Goal: Task Accomplishment & Management: Use online tool/utility

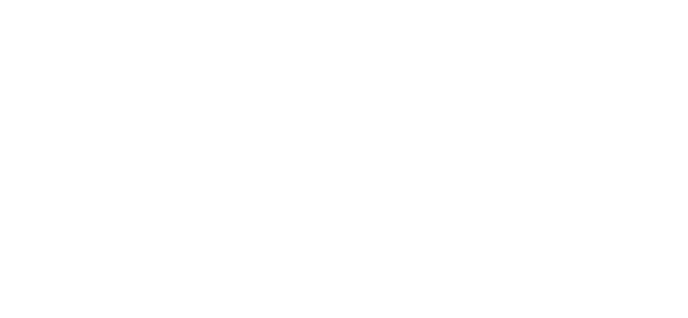
click at [141, 84] on div at bounding box center [344, 159] width 688 height 318
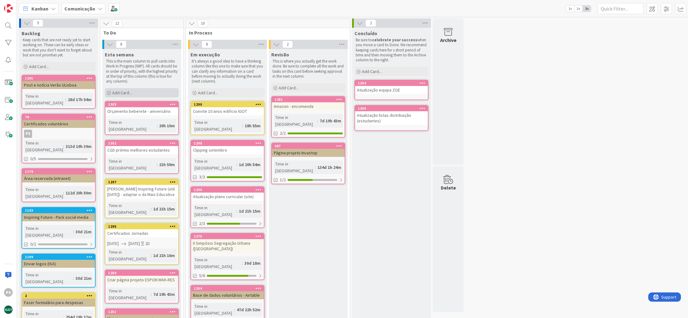
click at [127, 92] on span "Add Card..." at bounding box center [122, 93] width 20 height 6
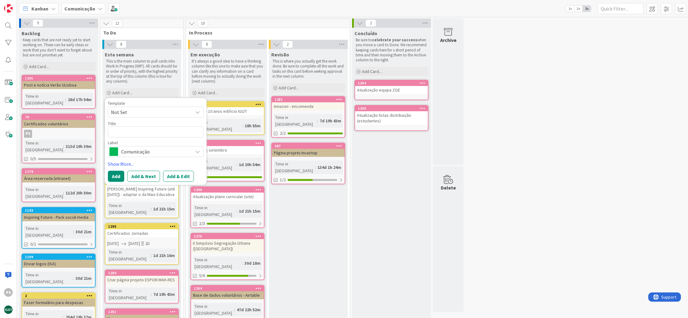
type textarea "x"
type textarea "D"
type textarea "x"
type textarea "Di"
type textarea "x"
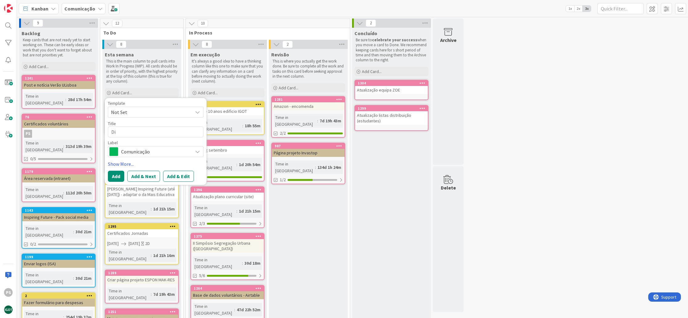
type textarea "Div"
type textarea "x"
type textarea "Divu"
type textarea "x"
type textarea "Divul"
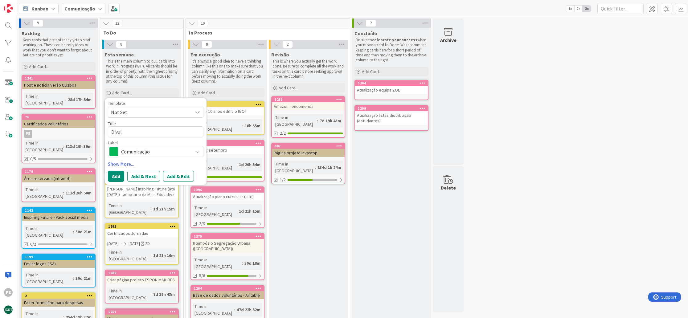
type textarea "x"
type textarea "Divulg"
type textarea "x"
type textarea "Divulga"
type textarea "x"
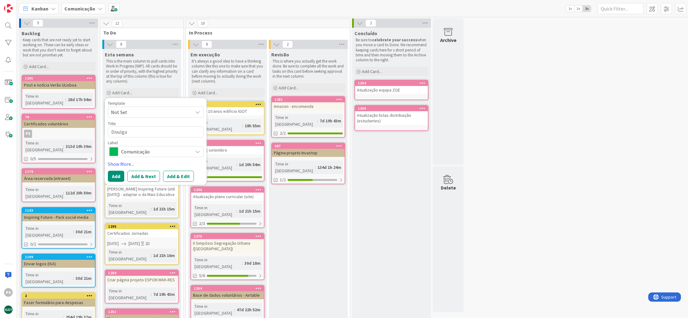
type textarea "Divulgar"
type textarea "x"
type textarea "Divulgar"
type textarea "x"
type textarea "Divulgar a"
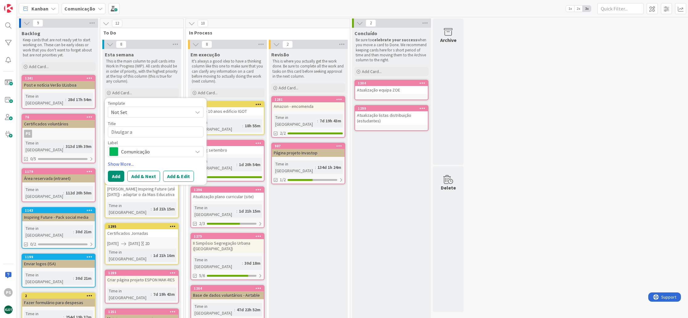
type textarea "x"
type textarea "Divulgar au"
type textarea "x"
type textarea "Divulgar aul"
type textarea "x"
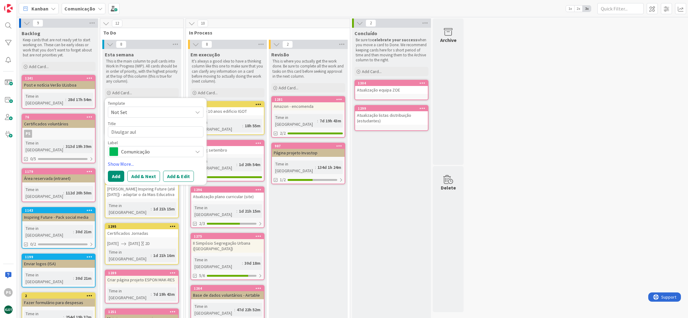
type textarea "Divulgar aula"
type textarea "x"
type textarea "Divulgar aula"
type textarea "x"
type textarea "Divulgar aula a"
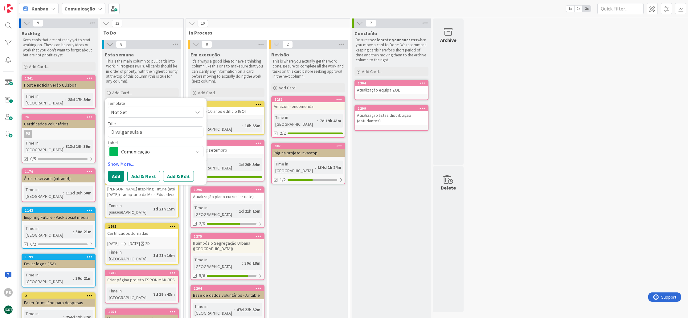
type textarea "x"
type textarea "Divulgar aula ab"
type textarea "x"
type textarea "Divulgar aula abe"
type textarea "x"
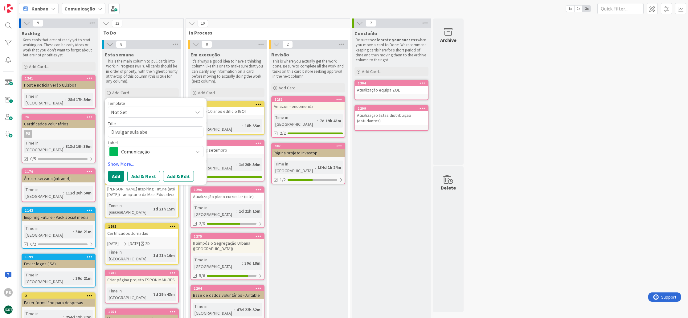
type textarea "Divulgar aula aber"
type textarea "x"
type textarea "Divulgar aula abert"
type textarea "x"
type textarea "Divulgar aula aberta"
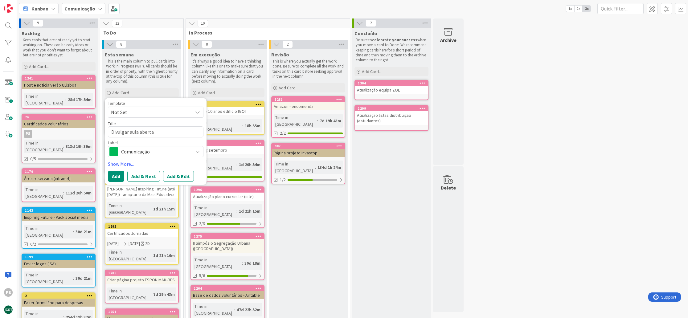
type textarea "x"
type textarea "Divulgar aula aberta"
type textarea "x"
type textarea "Divulgar aula aberta ("
type textarea "x"
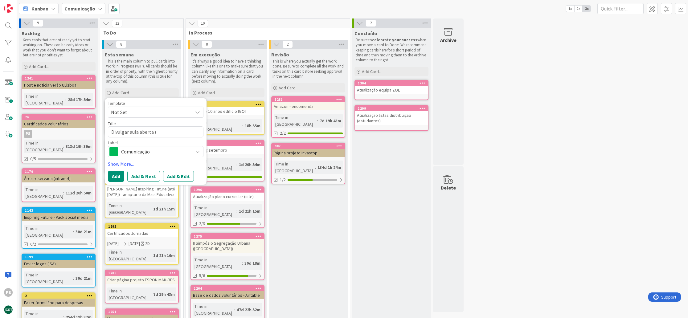
type textarea "Divulgar aula aberta (s"
type textarea "x"
type textarea "Divulgar aula aberta (si"
type textarea "x"
type textarea "Divulgar aula aberta (sit"
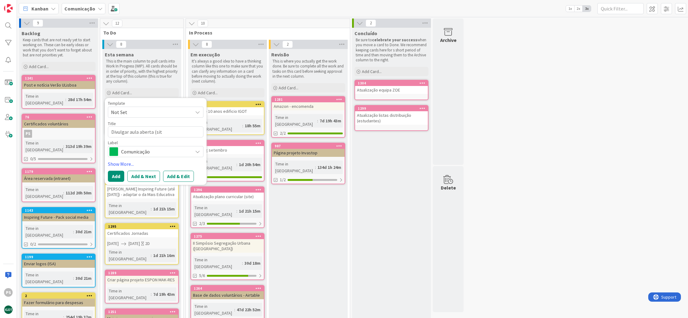
type textarea "x"
type textarea "Divulgar aula aberta (site"
type textarea "x"
type textarea "Divulgar aula aberta (site"
type textarea "x"
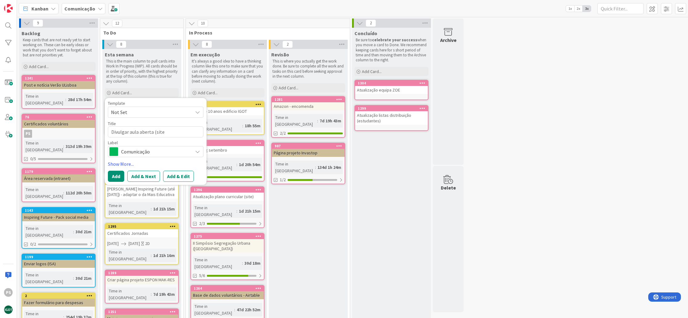
type textarea "Divulgar aula aberta (site +"
type textarea "x"
type textarea "Divulgar aula aberta (site +"
type textarea "x"
type textarea "Divulgar aula aberta (site + r"
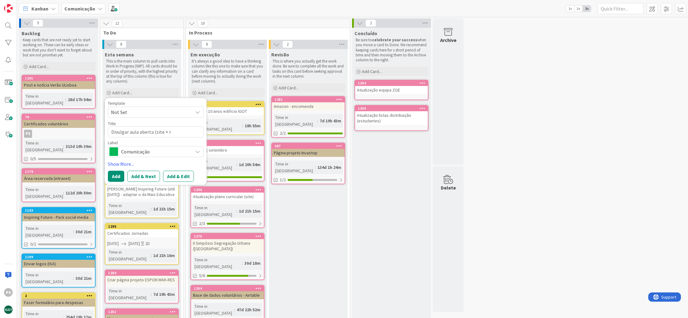
type textarea "x"
type textarea "Divulgar aula aberta (site + re"
type textarea "x"
type textarea "Divulgar aula aberta (site + red"
type textarea "x"
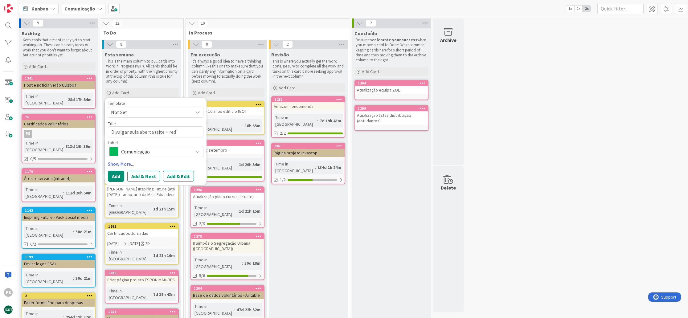
type textarea "Divulgar aula aberta (site + rede"
type textarea "x"
type textarea "Divulgar aula aberta (site + redes"
type textarea "x"
type textarea "Divulgar aula aberta (site + redes"
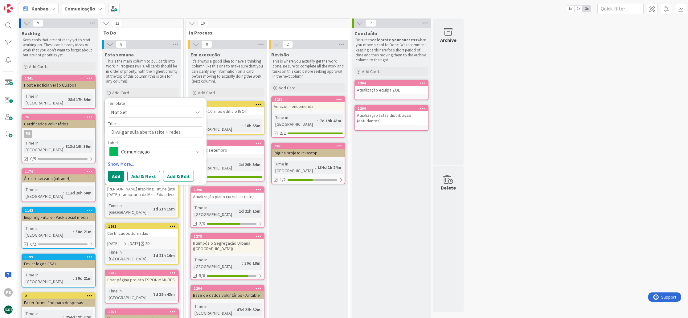
type textarea "x"
type textarea "Divulgar aula aberta (site + redes s"
type textarea "x"
type textarea "Divulgar aula aberta (site + redes so"
type textarea "x"
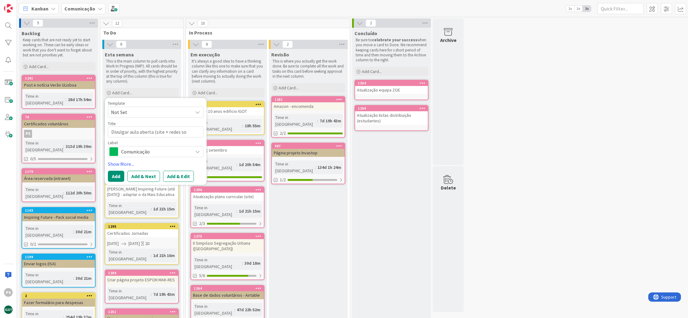
type textarea "Divulgar aula aberta (site + redes soc"
type textarea "x"
type textarea "Divulgar aula aberta (site + redes soci"
type textarea "x"
type textarea "Divulgar aula aberta (site + redes socia"
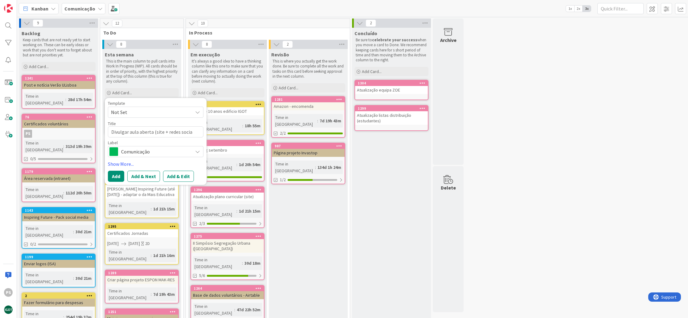
type textarea "x"
type textarea "Divulgar aula aberta (site + redes sociai"
type textarea "x"
type textarea "Divulgar aula aberta (site + redes sociais"
type textarea "x"
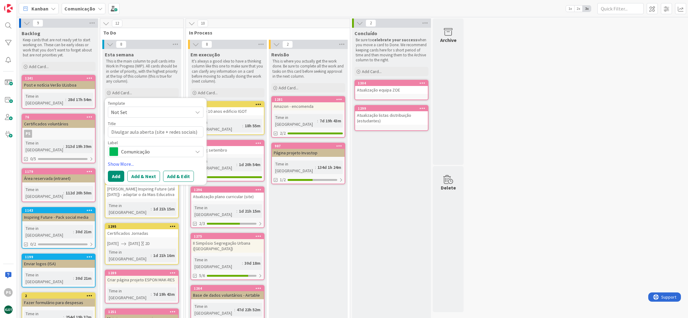
type textarea "Divulgar aula aberta (site + redes sociais)"
click at [141, 148] on span "Comunicação" at bounding box center [155, 151] width 68 height 9
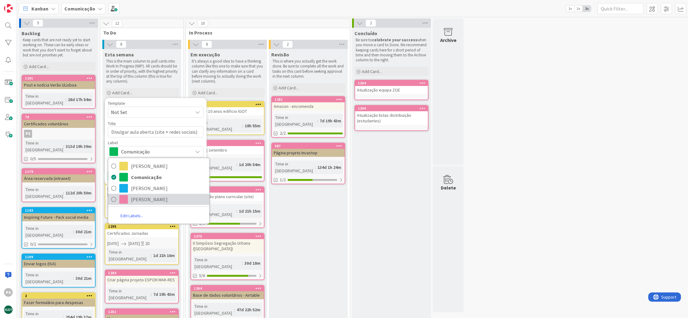
click at [140, 195] on span "[PERSON_NAME]" at bounding box center [168, 199] width 75 height 9
type textarea "x"
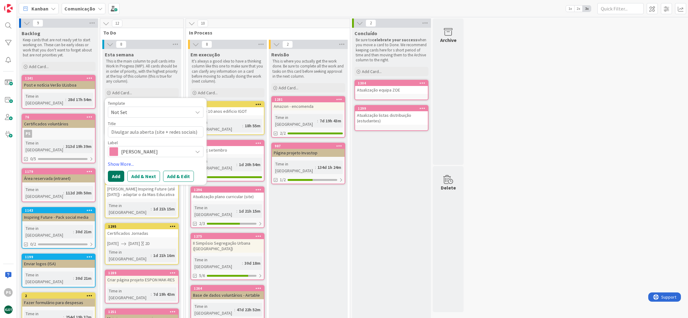
click at [118, 177] on button "Add" at bounding box center [116, 176] width 16 height 11
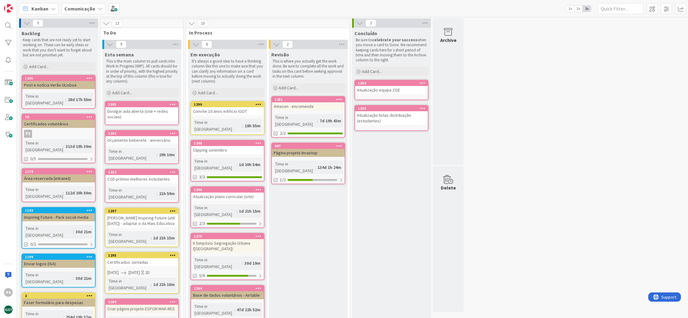
click at [138, 103] on div "1305" at bounding box center [143, 104] width 70 height 4
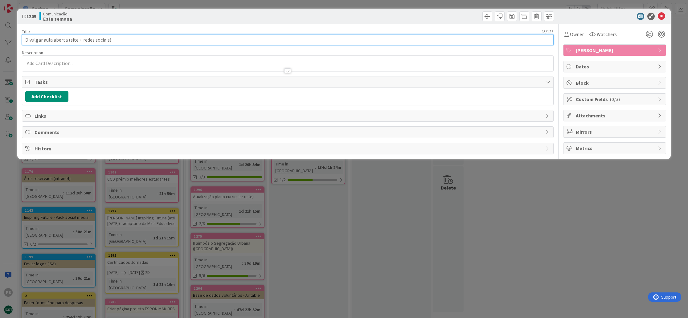
click at [66, 40] on input "Divulgar aula aberta (site + redes sociais)" at bounding box center [287, 39] width 531 height 11
type input "Divulgar aula aberta Didática da Geografia (site + redes sociais)"
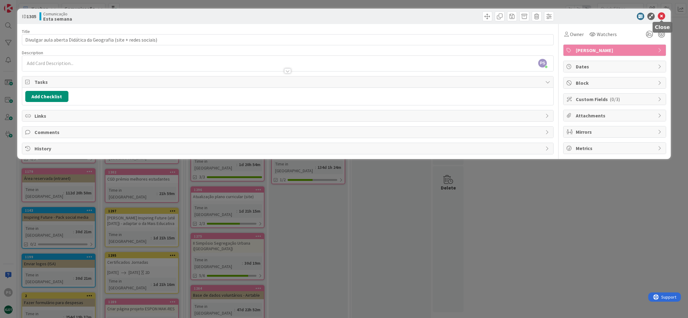
click at [658, 15] on icon at bounding box center [660, 16] width 7 height 7
